Goal: Use online tool/utility: Utilize a website feature to perform a specific function

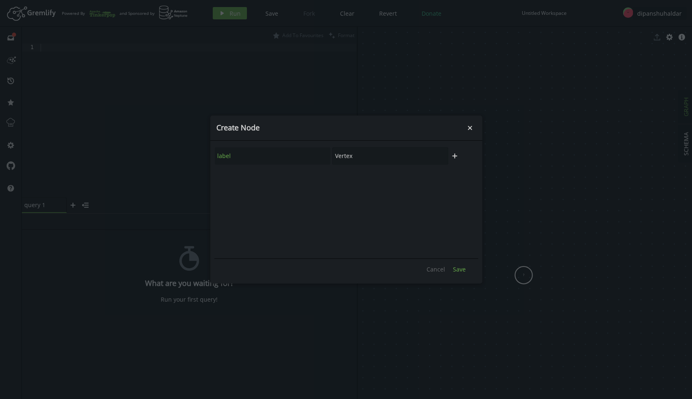
click at [455, 268] on span "Save" at bounding box center [459, 269] width 13 height 8
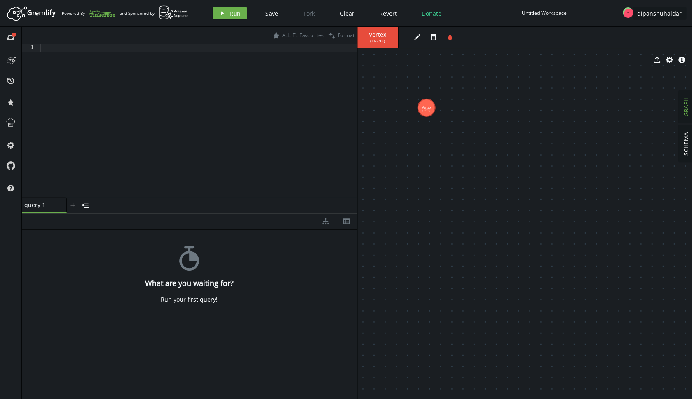
drag, startPoint x: 523, startPoint y: 277, endPoint x: 426, endPoint y: 107, distance: 195.7
click at [426, 107] on text "Vertex (16793)" at bounding box center [426, 108] width 9 height 7
click at [427, 109] on tspan "(16793)" at bounding box center [427, 109] width 8 height 3
click at [416, 37] on icon "edit" at bounding box center [417, 37] width 7 height 7
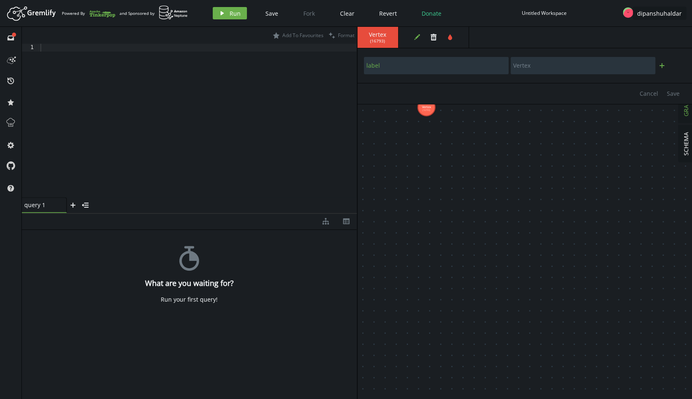
click at [662, 69] on button "plus" at bounding box center [662, 65] width 12 height 12
click at [419, 89] on input "text" at bounding box center [436, 87] width 145 height 17
type input "player_id"
click at [529, 92] on input "text" at bounding box center [583, 87] width 145 height 17
type input "100"
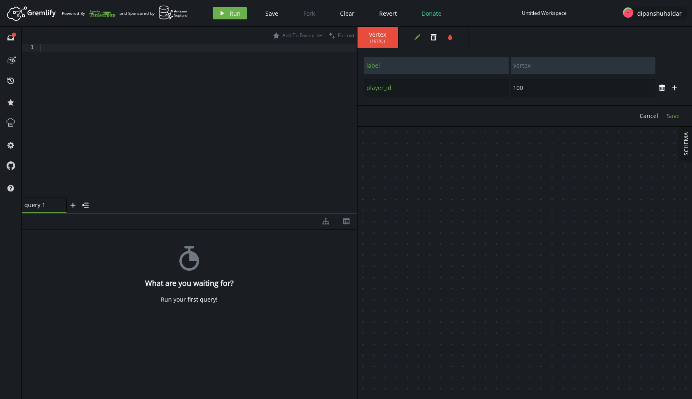
click at [675, 118] on span "Save" at bounding box center [673, 116] width 13 height 8
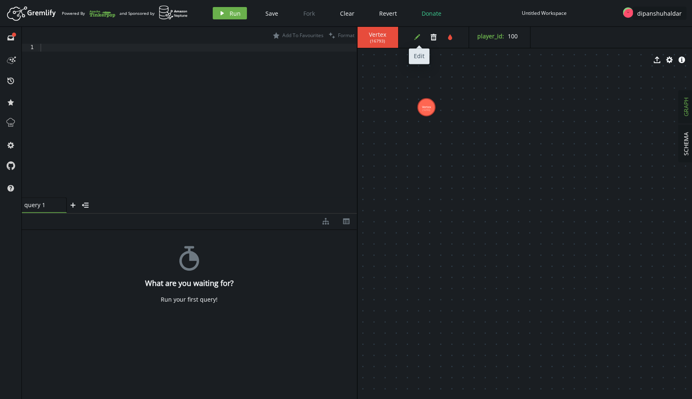
click at [418, 34] on icon "edit" at bounding box center [417, 37] width 7 height 7
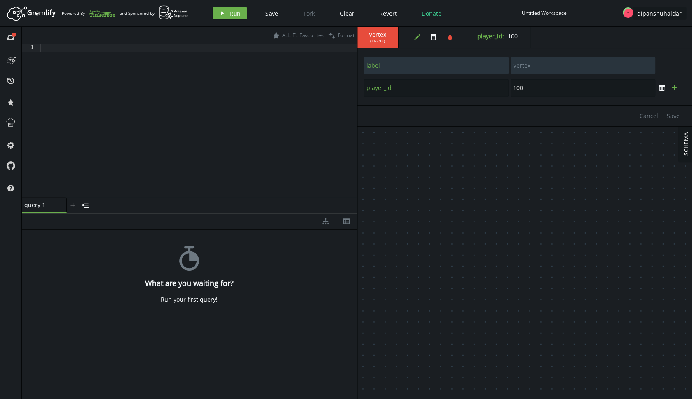
click at [675, 88] on icon "button" at bounding box center [674, 87] width 5 height 5
click at [433, 111] on input "text" at bounding box center [436, 109] width 145 height 17
type input "age"
click at [565, 109] on input "text" at bounding box center [583, 109] width 145 height 17
type input "18"
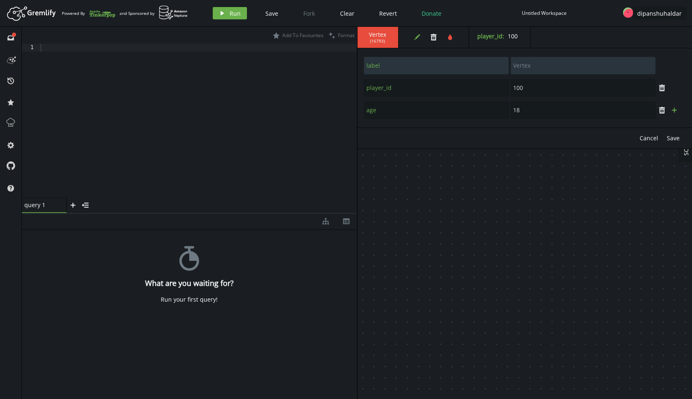
click at [675, 109] on icon "plus" at bounding box center [674, 110] width 7 height 7
click at [436, 134] on input "text" at bounding box center [436, 132] width 145 height 17
type input "country"
click at [557, 134] on input "text" at bounding box center [583, 132] width 145 height 17
type input "US"
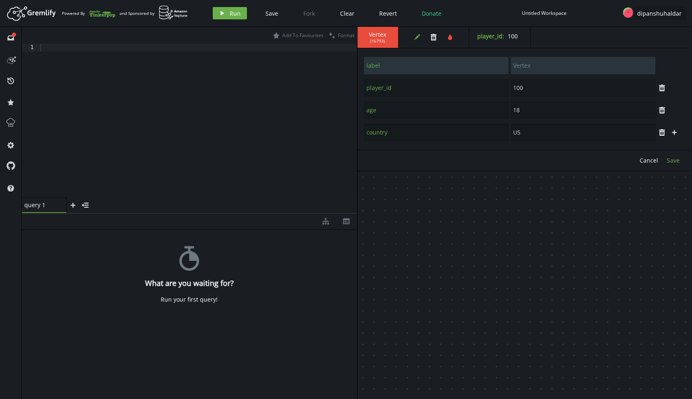
click at [669, 163] on span "Save" at bounding box center [673, 160] width 13 height 8
click at [383, 42] on span "( 16793 )" at bounding box center [377, 40] width 15 height 5
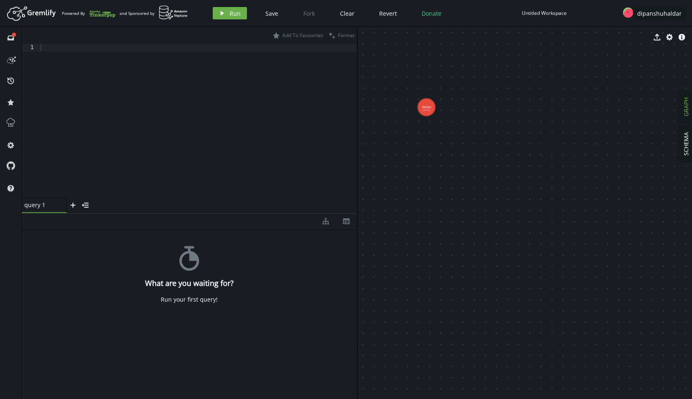
click at [686, 109] on span "GRAPH" at bounding box center [686, 106] width 8 height 19
drag, startPoint x: 545, startPoint y: 181, endPoint x: 495, endPoint y: 133, distance: 70.0
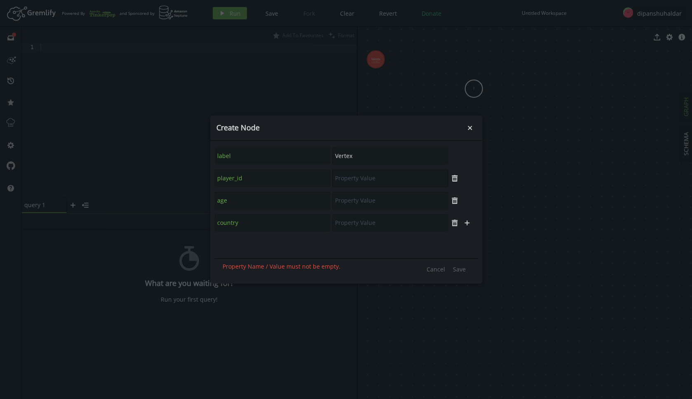
click at [360, 174] on input "text" at bounding box center [390, 177] width 116 height 17
type input "200"
click at [365, 203] on input "text" at bounding box center [390, 200] width 116 height 17
type input "20"
click at [356, 220] on input "text" at bounding box center [390, 222] width 116 height 17
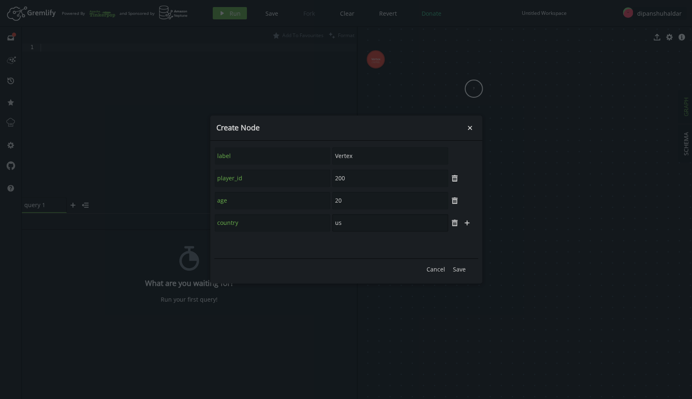
type input "u"
type input "US"
click at [459, 270] on span "Save" at bounding box center [459, 269] width 13 height 8
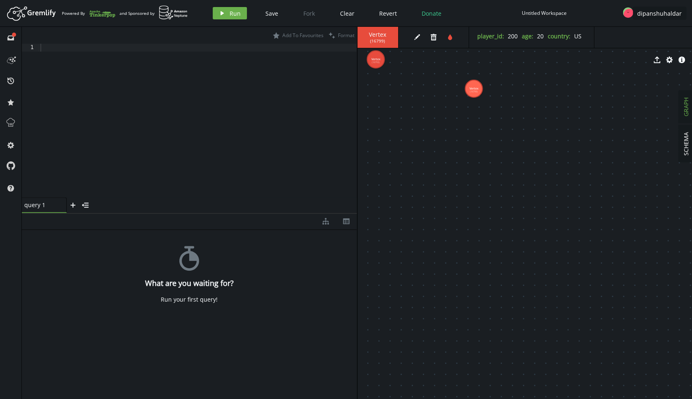
drag, startPoint x: 380, startPoint y: 64, endPoint x: 409, endPoint y: 152, distance: 92.3
click at [409, 152] on div "Vertex ( 16799 ) edit trash tint player_id : 200 age : [DEMOGRAPHIC_DATA] count…" at bounding box center [524, 213] width 335 height 372
drag, startPoint x: 476, startPoint y: 90, endPoint x: 562, endPoint y: 94, distance: 86.3
click at [562, 94] on text "Vertex (16799)" at bounding box center [561, 95] width 9 height 7
drag, startPoint x: 379, startPoint y: 60, endPoint x: 464, endPoint y: 179, distance: 146.6
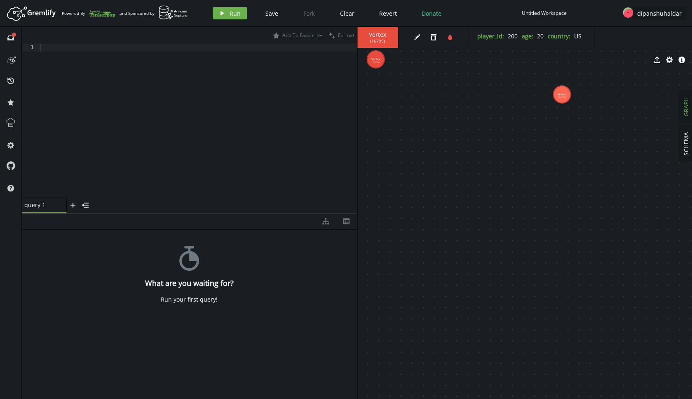
click at [464, 179] on div "Vertex ( 16799 ) edit trash tint player_id : 200 age : [DEMOGRAPHIC_DATA] count…" at bounding box center [524, 213] width 335 height 372
drag, startPoint x: 472, startPoint y: 195, endPoint x: 502, endPoint y: 350, distance: 158.9
drag, startPoint x: 406, startPoint y: 212, endPoint x: 586, endPoint y: 246, distance: 182.9
click at [586, 246] on g "Vertex (16799) Vertex (16793)" at bounding box center [498, 228] width 204 height 52
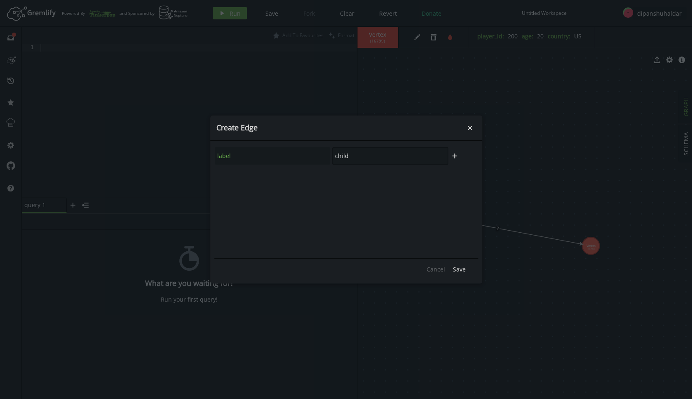
click at [367, 156] on input "child" at bounding box center [390, 155] width 116 height 17
type input "c"
type input "played_with"
click at [461, 268] on span "Save" at bounding box center [459, 269] width 13 height 8
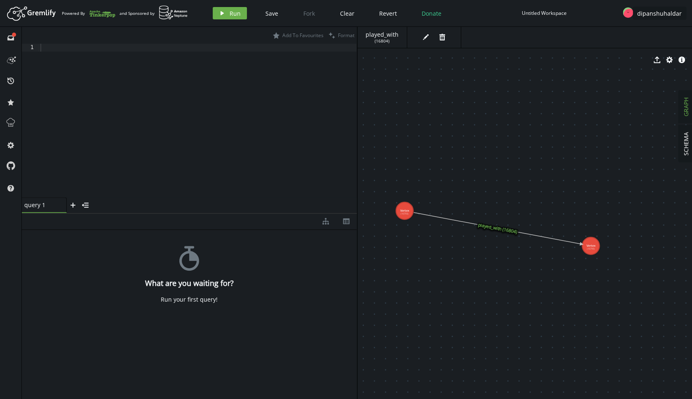
click at [511, 230] on icon at bounding box center [497, 228] width 168 height 32
click at [506, 228] on icon at bounding box center [497, 228] width 168 height 32
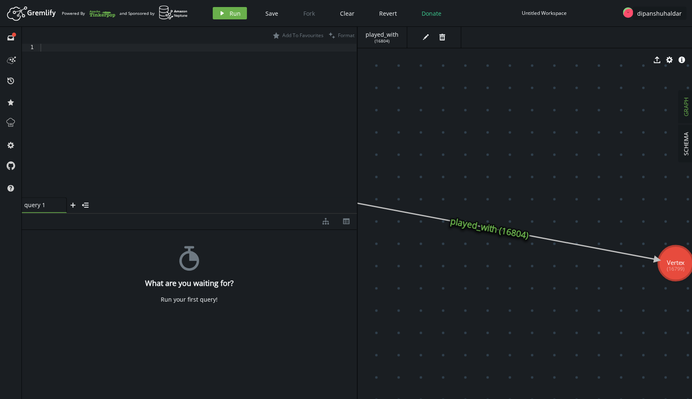
click at [504, 230] on icon at bounding box center [489, 227] width 336 height 63
click at [528, 228] on text "played_with (16804)" at bounding box center [489, 228] width 80 height 26
click at [425, 38] on icon "button" at bounding box center [426, 37] width 6 height 6
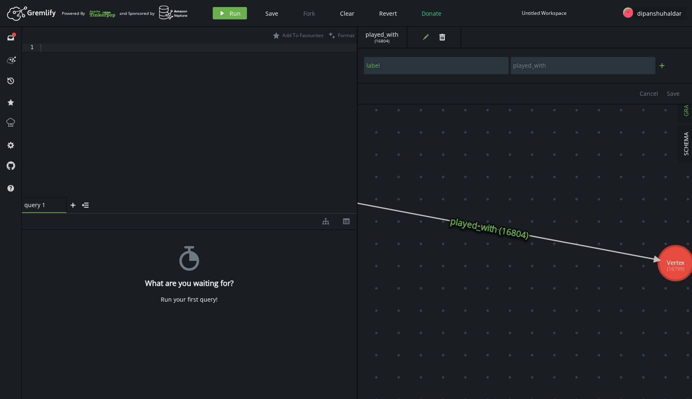
click at [664, 66] on icon "plus" at bounding box center [662, 65] width 7 height 7
click at [469, 87] on input "text" at bounding box center [436, 87] width 145 height 17
type input "gameplay_duration"
click at [526, 89] on input "text" at bounding box center [583, 87] width 145 height 17
type input "120"
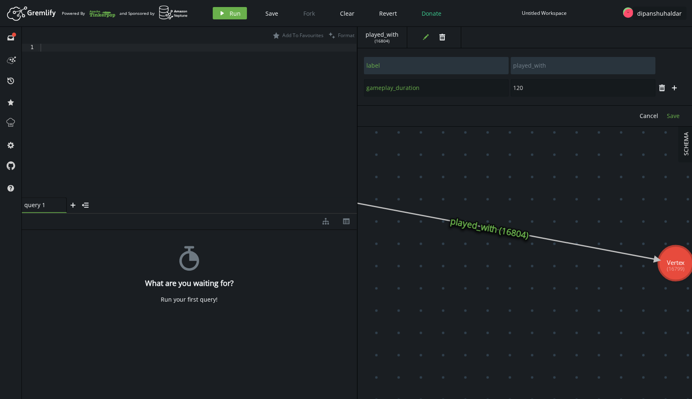
click at [672, 117] on span "Save" at bounding box center [673, 116] width 13 height 8
